Goal: Information Seeking & Learning: Find specific fact

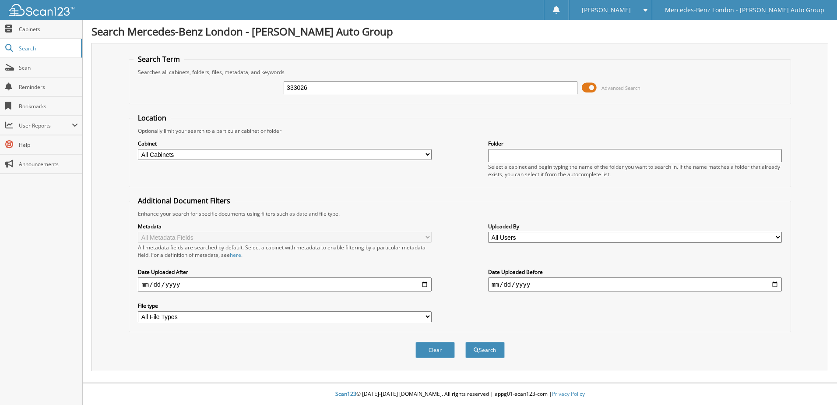
type input "333026"
click at [489, 340] on div "Clear Search" at bounding box center [460, 349] width 663 height 35
click at [488, 345] on button "Search" at bounding box center [485, 350] width 39 height 16
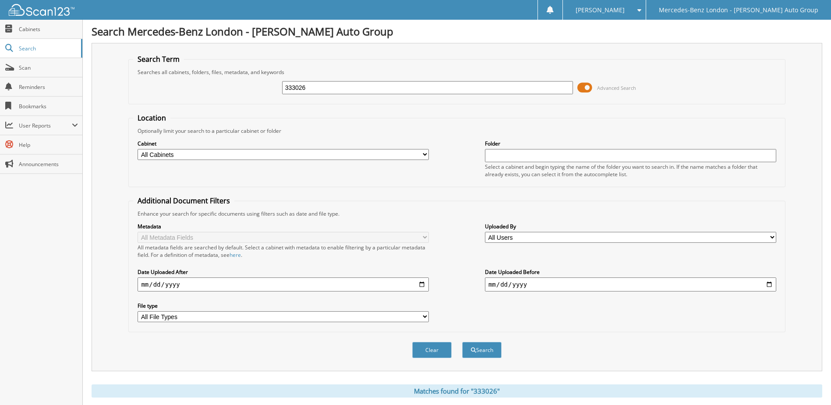
scroll to position [85, 0]
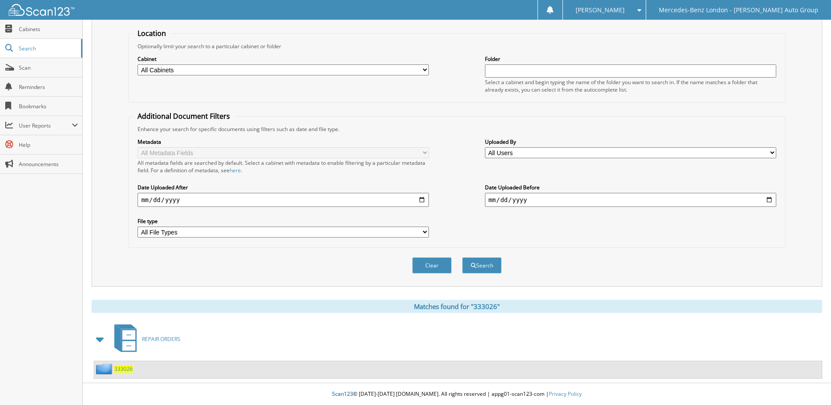
click at [124, 368] on span "333026" at bounding box center [123, 368] width 18 height 7
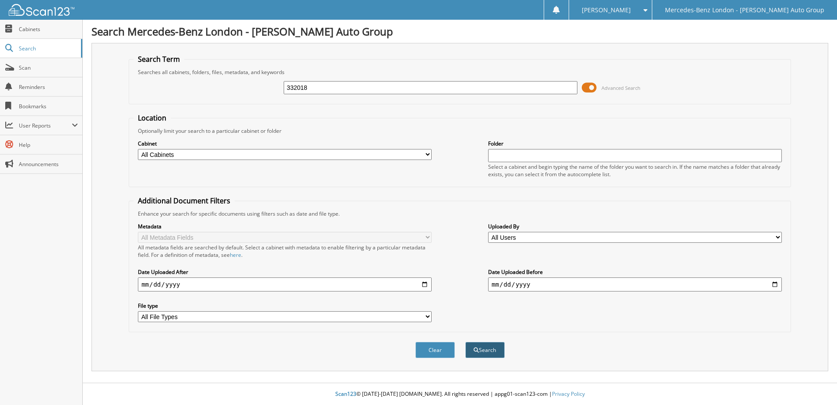
type input "332018"
click at [491, 351] on button "Search" at bounding box center [485, 350] width 39 height 16
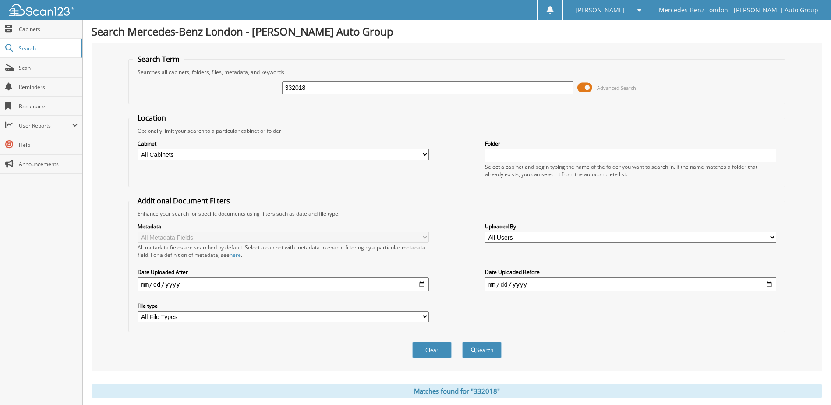
scroll to position [85, 0]
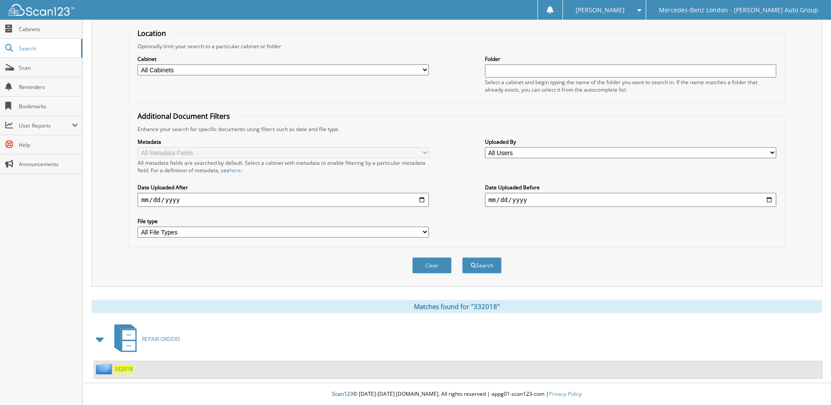
click at [119, 367] on span "332018" at bounding box center [123, 368] width 18 height 7
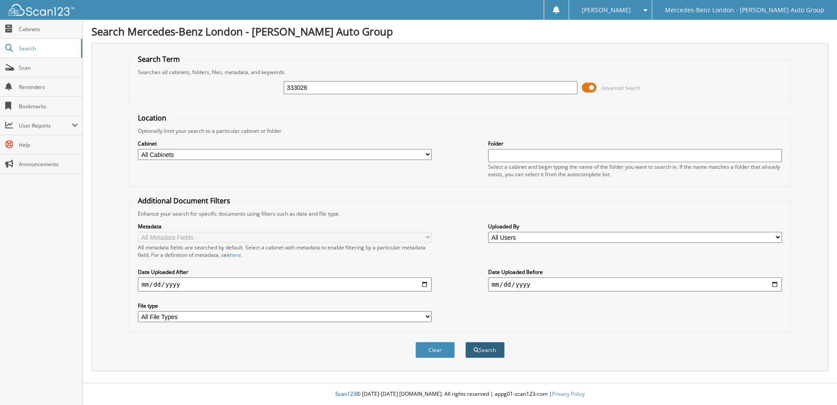
type input "333026"
click at [489, 354] on button "Search" at bounding box center [485, 350] width 39 height 16
